Goal: Communication & Community: Answer question/provide support

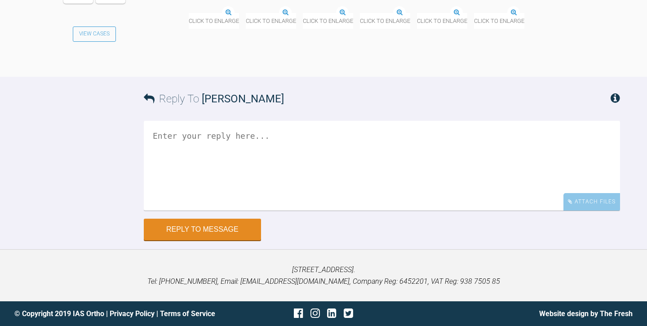
scroll to position [12710, 0]
click at [189, 13] on img at bounding box center [189, 13] width 0 height 0
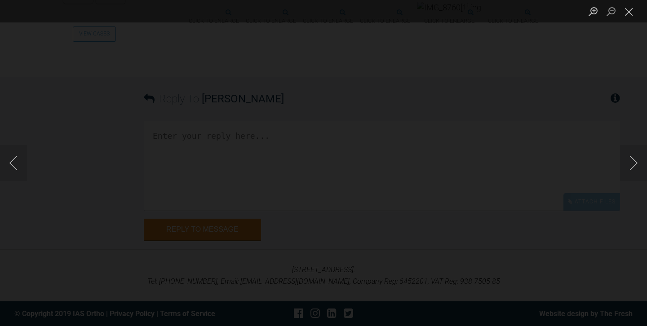
scroll to position [12754, 0]
click at [627, 13] on button "Close lightbox" at bounding box center [629, 12] width 18 height 16
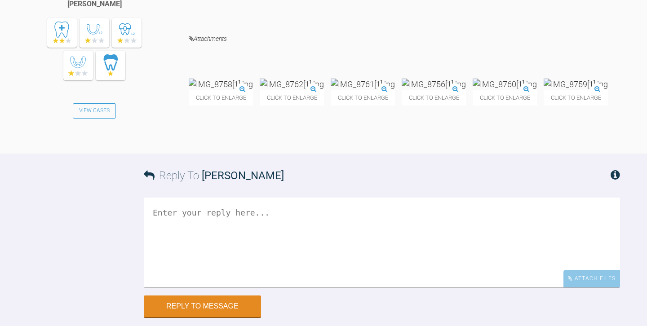
scroll to position [12071, 0]
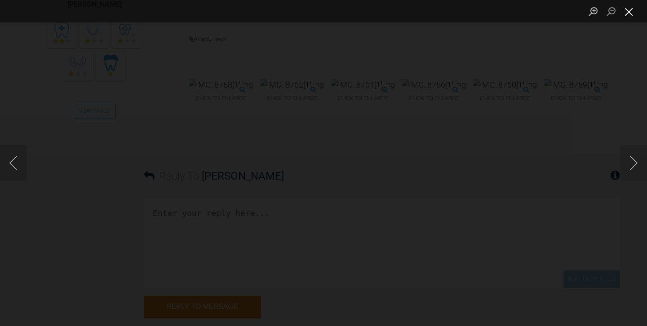
click at [629, 11] on button "Close lightbox" at bounding box center [629, 12] width 18 height 16
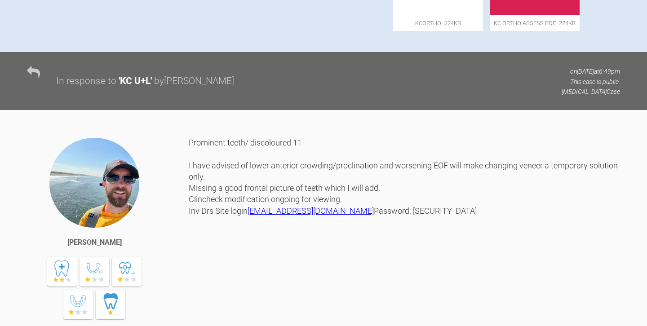
scroll to position [527, 0]
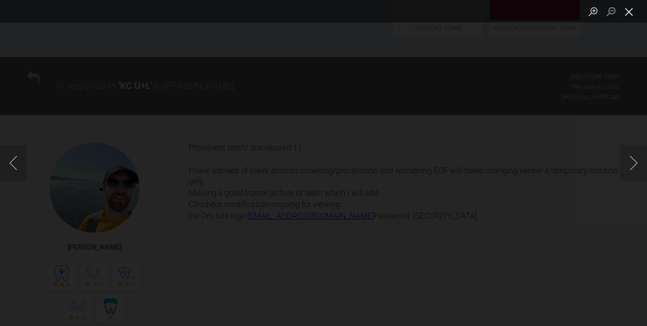
click at [628, 10] on button "Close lightbox" at bounding box center [629, 12] width 18 height 16
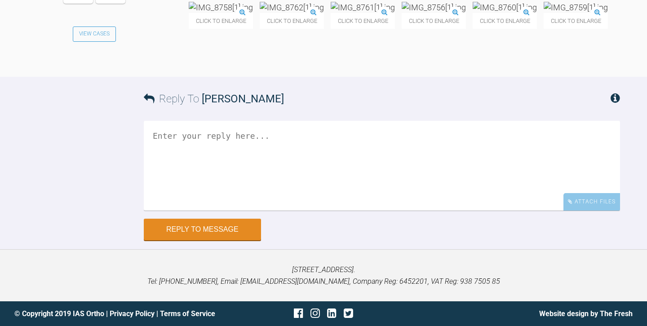
scroll to position [13006, 0]
click at [236, 150] on textarea at bounding box center [382, 166] width 476 height 90
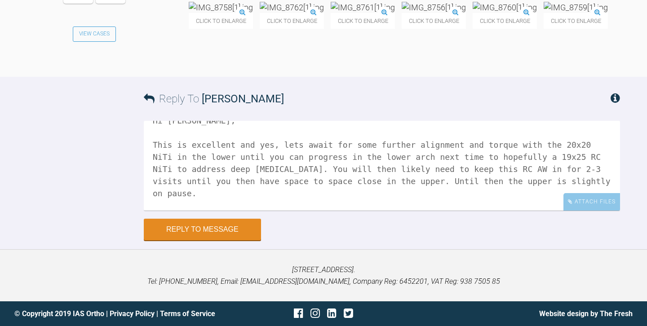
scroll to position [12966, 0]
type textarea "Hi Owen, This is excellent and yes, lets await for some further alignment and t…"
click at [213, 241] on button "Reply to Message" at bounding box center [202, 231] width 117 height 22
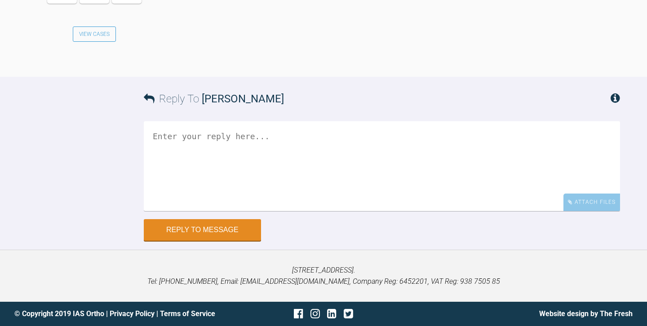
scroll to position [13137, 0]
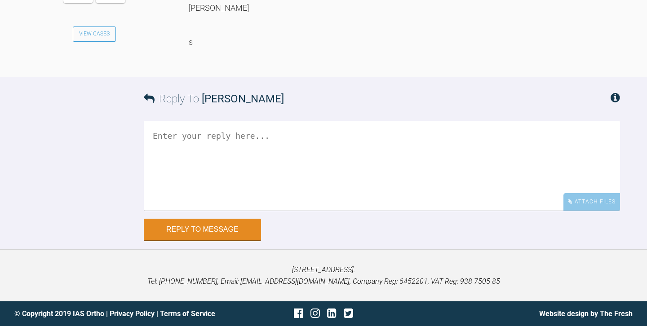
click at [250, 211] on textarea at bounding box center [382, 166] width 476 height 90
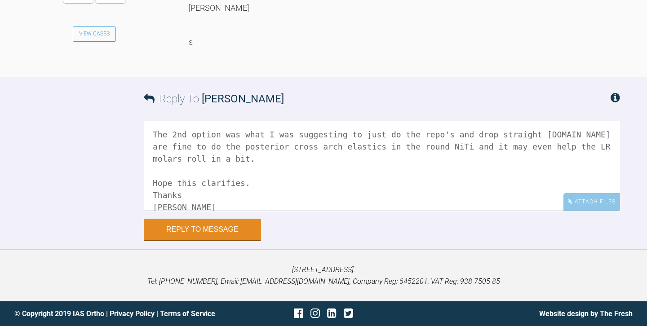
scroll to position [25, 0]
click at [155, 211] on textarea "No worries [PERSON_NAME], The 2nd option was what I was suggesting to just do t…" at bounding box center [382, 166] width 476 height 90
type textarea "No worries [PERSON_NAME], The 2nd option was what I was suggesting to just do t…"
click at [227, 221] on button "Reply to Message" at bounding box center [202, 231] width 117 height 22
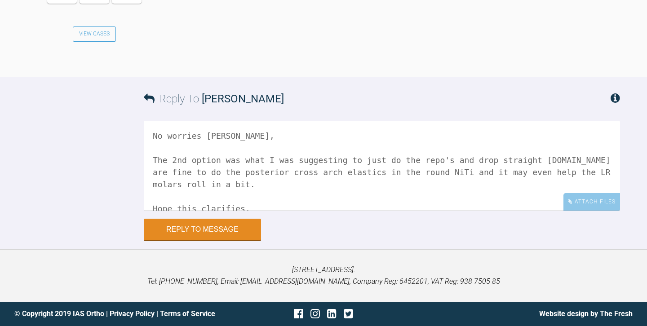
scroll to position [5569, 0]
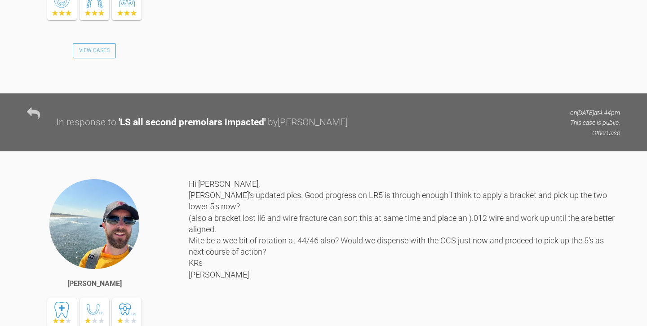
scroll to position [6898, 0]
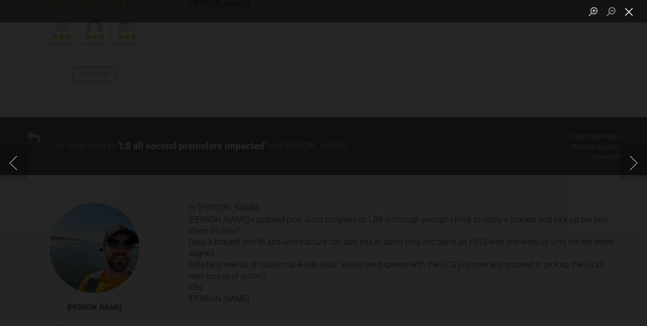
click at [629, 16] on button "Close lightbox" at bounding box center [629, 12] width 18 height 16
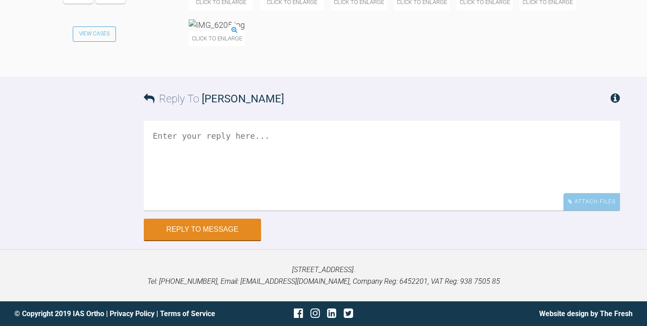
scroll to position [7706, 0]
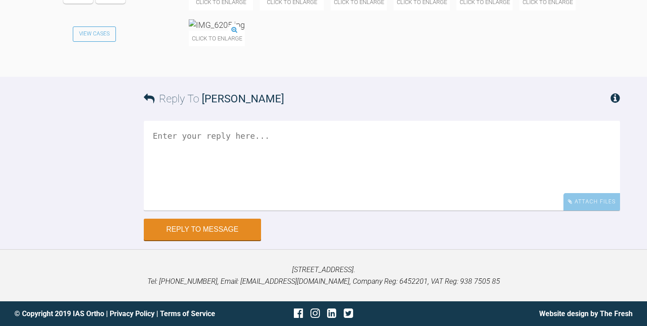
scroll to position [7720, 0]
click at [281, 211] on textarea at bounding box center [382, 166] width 476 height 90
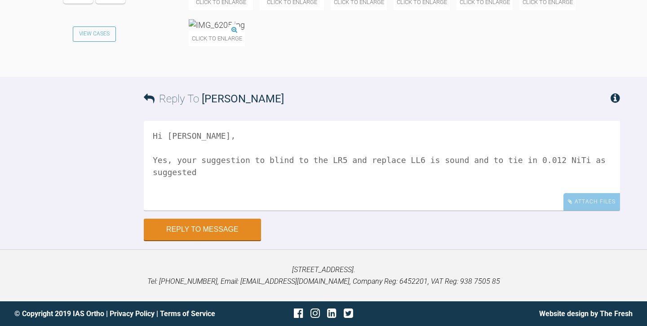
click at [478, 211] on textarea "Hi Owen, Yes, your suggestion to blind to the LR5 and replace LL6 is sound and …" at bounding box center [382, 166] width 476 height 90
click at [549, 211] on textarea "Hi Owen, Yes, your suggestion to blind to the LR5 and replace LL6 is sound and …" at bounding box center [382, 166] width 476 height 90
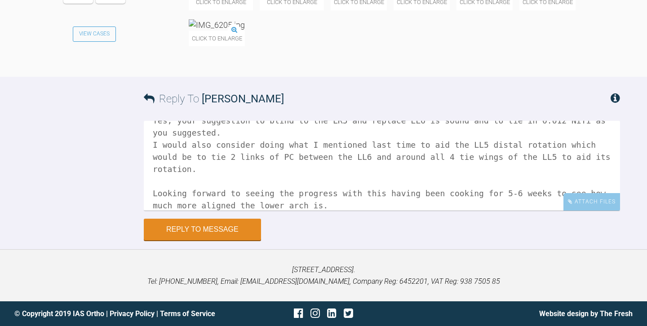
scroll to position [52, 0]
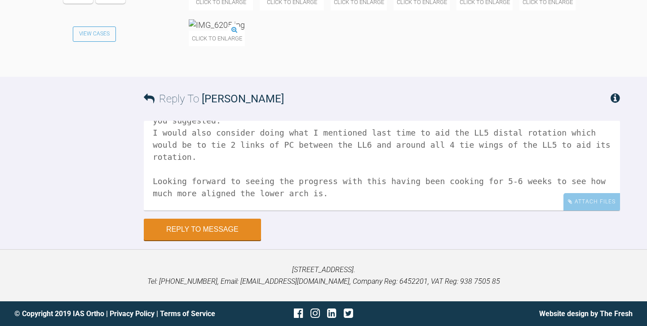
click at [155, 211] on textarea "Hi Owen, Yes, your suggestion to blind to the LR5 and replace LL6 is sound and …" at bounding box center [382, 166] width 476 height 90
click at [187, 211] on textarea "Hi Owen, Yes, your suggestion to blind to the LR5 and replace LL6 is sound and …" at bounding box center [382, 166] width 476 height 90
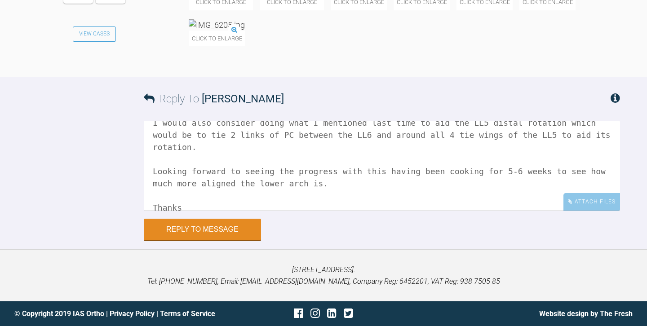
scroll to position [7855, 0]
type textarea "Hi Owen, Yes, your suggestion to blind to the LR5 and replace LL6 is sound and …"
click at [180, 241] on button "Reply to Message" at bounding box center [202, 231] width 117 height 22
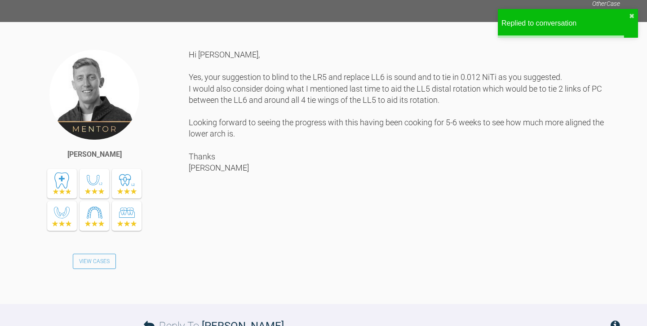
scroll to position [7391, 0]
